Goal: Information Seeking & Learning: Learn about a topic

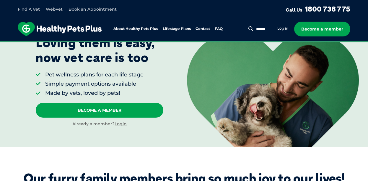
scroll to position [65, 0]
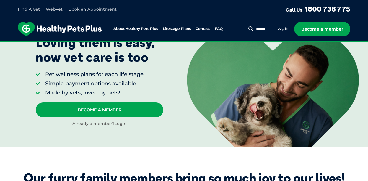
click at [118, 122] on link "Login" at bounding box center [121, 123] width 12 height 5
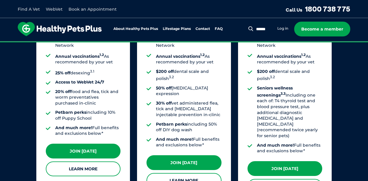
scroll to position [549, 0]
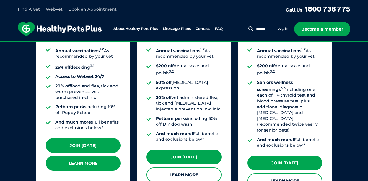
click at [84, 162] on link "Learn More" at bounding box center [83, 163] width 75 height 15
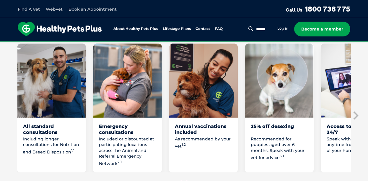
scroll to position [365, 0]
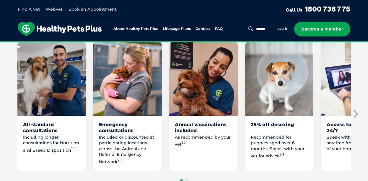
click at [48, 151] on div "Including longer consultations for Nutrition and Breed Disposition 1.1" at bounding box center [51, 149] width 57 height 30
click at [355, 112] on icon "Next slide" at bounding box center [355, 113] width 9 height 9
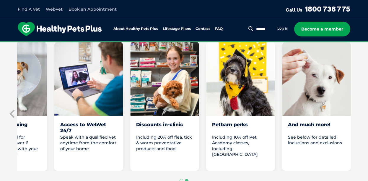
click at [355, 112] on section "Start them off on the right paw with our Healthy Pets Plus Puppy Plan Welcoming…" at bounding box center [184, 86] width 368 height 293
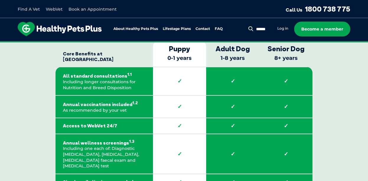
scroll to position [906, 0]
